Goal: Transaction & Acquisition: Purchase product/service

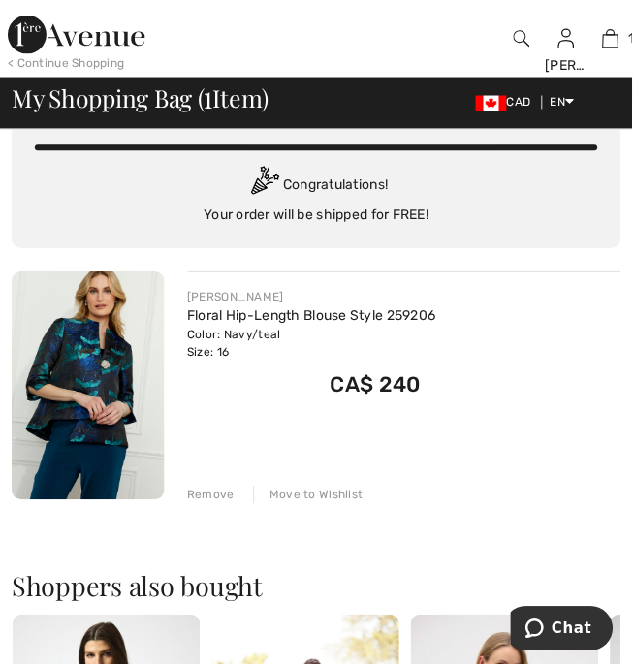
scroll to position [60, 0]
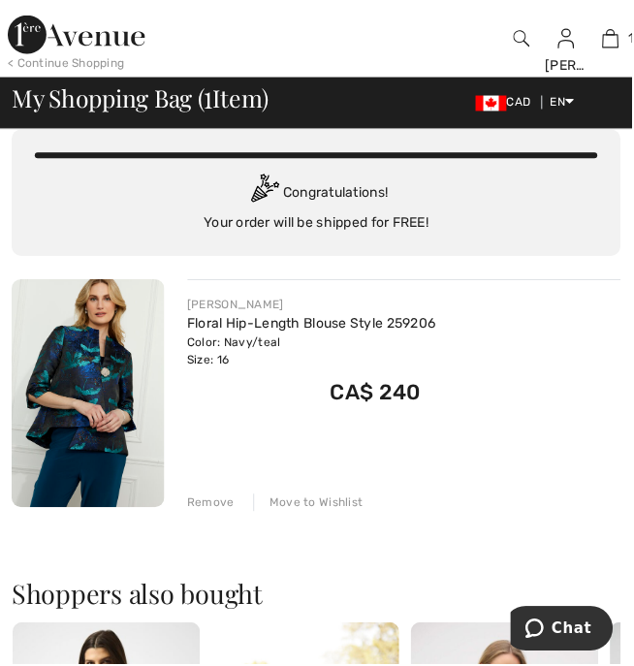
click at [219, 326] on link "Floral Hip-Length Blouse Style 259206" at bounding box center [312, 324] width 249 height 16
click at [115, 388] on img at bounding box center [88, 394] width 153 height 229
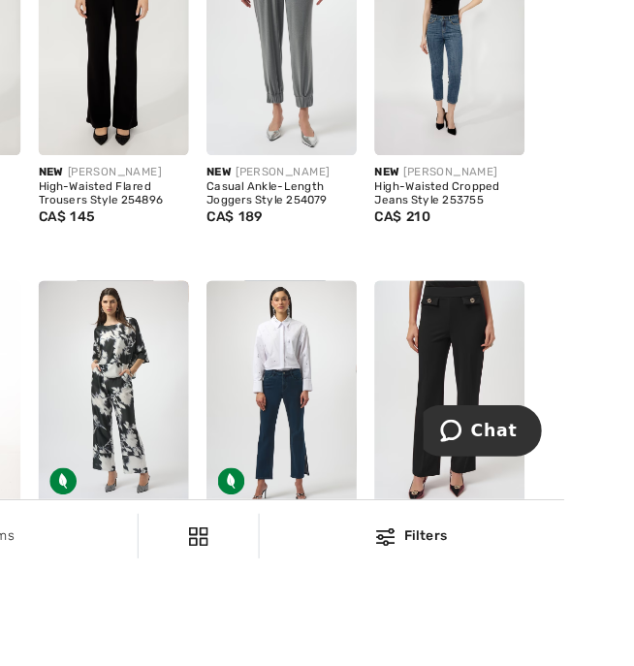
scroll to position [733, 0]
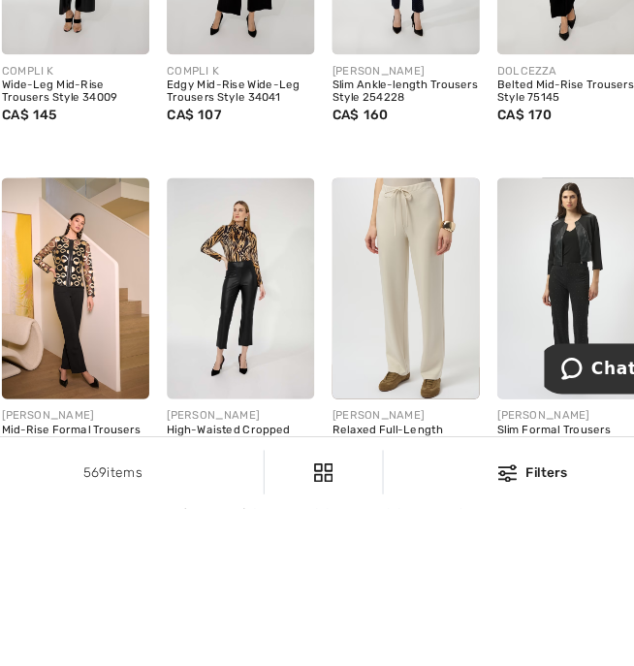
click at [280, 665] on link "2" at bounding box center [283, 676] width 53 height 25
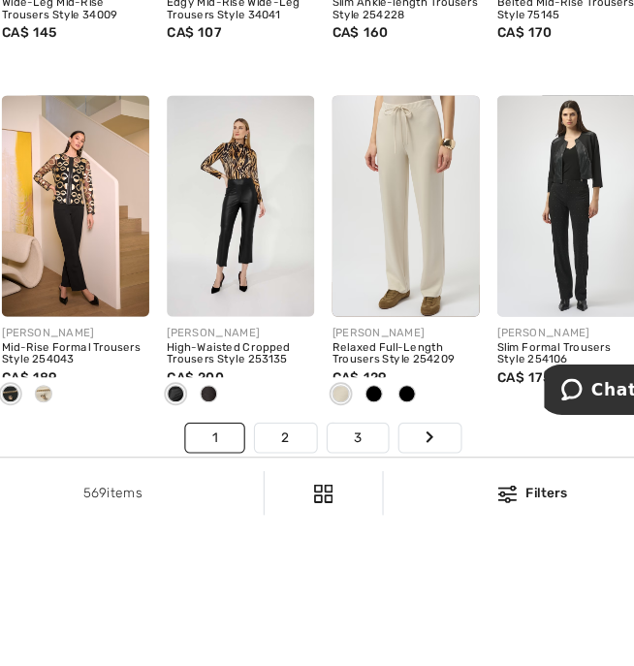
scroll to position [4430, 0]
